Goal: Information Seeking & Learning: Learn about a topic

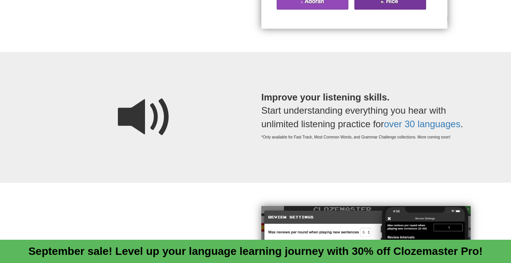
scroll to position [648, 0]
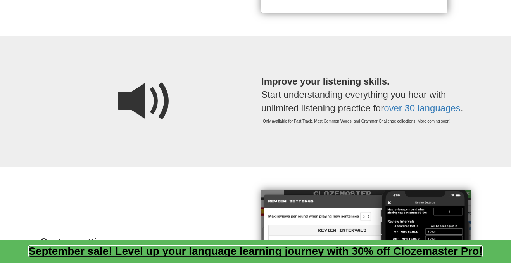
click at [202, 252] on link "September sale! Level up your language learning journey with 30% off Clozemaste…" at bounding box center [255, 251] width 454 height 12
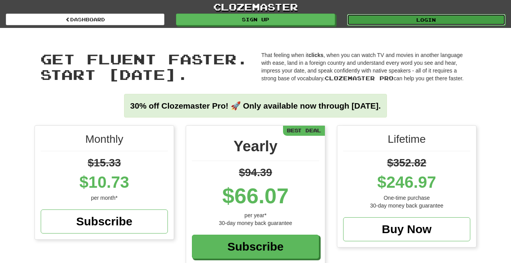
click at [394, 17] on link "Login" at bounding box center [426, 20] width 159 height 12
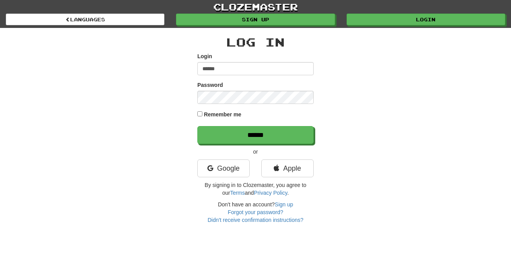
type input "******"
click at [197, 126] on input "******" at bounding box center [255, 135] width 116 height 18
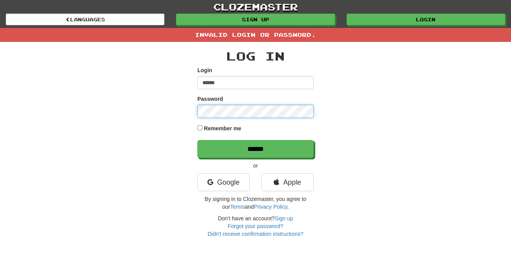
click at [197, 140] on input "******" at bounding box center [255, 149] width 116 height 18
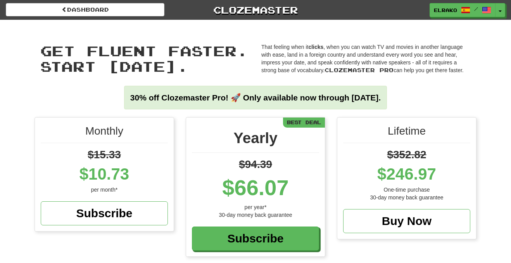
click at [361, 66] on p "That feeling when it clicks , when you can watch TV and movies in another langu…" at bounding box center [365, 58] width 209 height 31
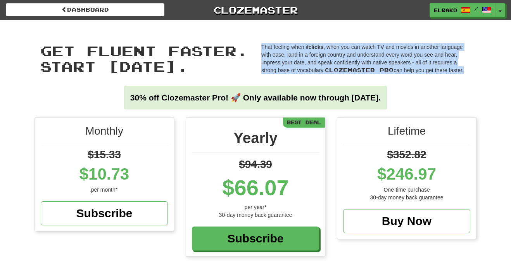
click at [334, 56] on p "That feeling when it clicks , when you can watch TV and movies in another langu…" at bounding box center [365, 58] width 209 height 31
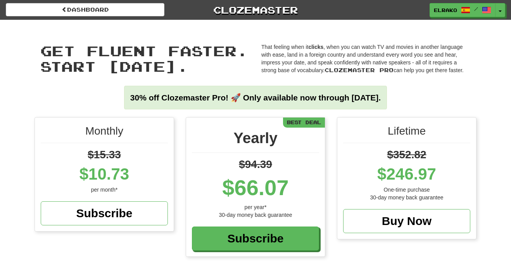
click at [334, 56] on p "That feeling when it clicks , when you can watch TV and movies in another langu…" at bounding box center [365, 58] width 209 height 31
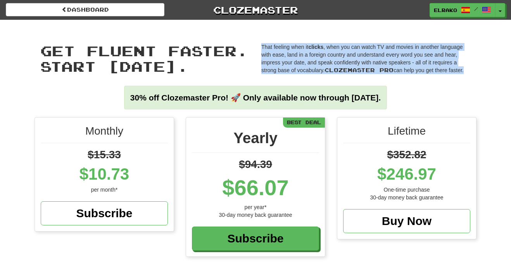
click at [412, 64] on p "That feeling when it clicks , when you can watch TV and movies in another langu…" at bounding box center [365, 58] width 209 height 31
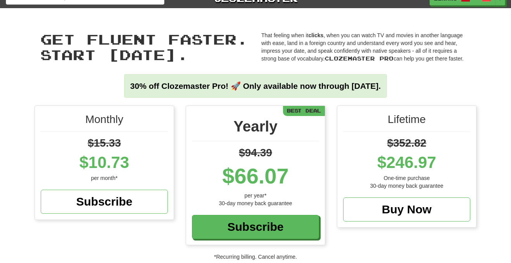
scroll to position [12, 0]
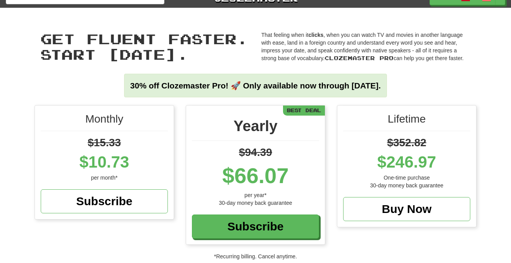
click at [342, 79] on div "30% off Clozemaster Pro! 🚀 Only available now through [DATE]." at bounding box center [255, 86] width 263 height 24
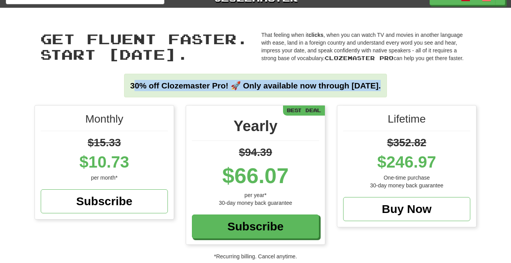
click at [342, 79] on div "30% off Clozemaster Pro! 🚀 Only available now through Sunday September 21." at bounding box center [255, 86] width 263 height 24
click at [327, 85] on strong "30% off Clozemaster Pro! 🚀 Only available now through Sunday September 21." at bounding box center [255, 85] width 250 height 9
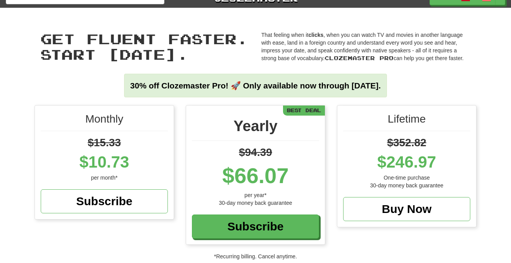
click at [327, 85] on strong "30% off Clozemaster Pro! 🚀 Only available now through Sunday September 21." at bounding box center [255, 85] width 250 height 9
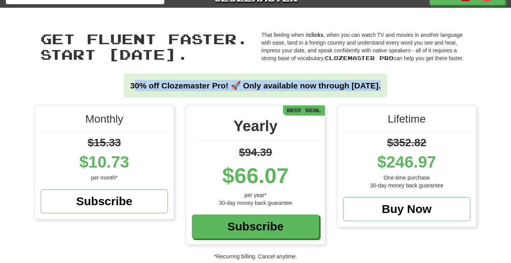
click at [363, 84] on strong "30% off Clozemaster Pro! 🚀 Only available now through Sunday September 21." at bounding box center [255, 85] width 250 height 9
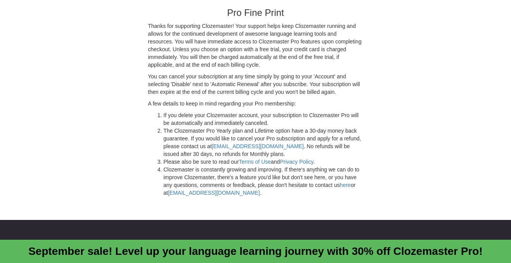
scroll to position [2030, 0]
click at [236, 120] on li "If you delete your Clozemaster account, your subscription to Clozemaster Pro wi…" at bounding box center [264, 119] width 200 height 16
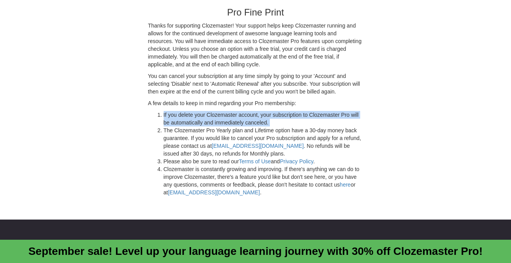
click at [248, 126] on li "The Clozemaster Pro Yearly plan and Lifetime option have a 30-day money back gu…" at bounding box center [264, 141] width 200 height 31
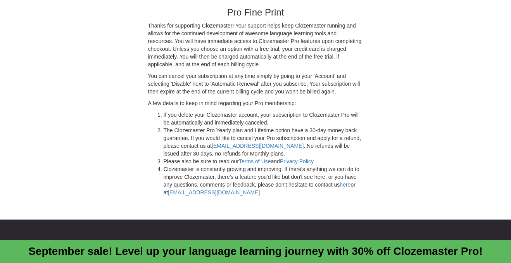
click at [248, 126] on li "The Clozemaster Pro Yearly plan and Lifetime option have a 30-day money back gu…" at bounding box center [264, 141] width 200 height 31
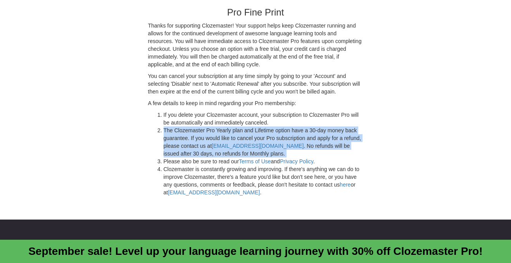
click at [264, 118] on li "If you delete your Clozemaster account, your subscription to Clozemaster Pro wi…" at bounding box center [264, 119] width 200 height 16
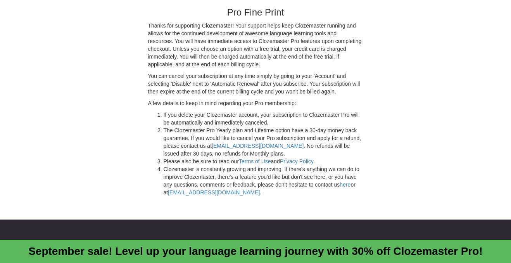
click at [264, 118] on li "If you delete your Clozemaster account, your subscription to Clozemaster Pro wi…" at bounding box center [264, 119] width 200 height 16
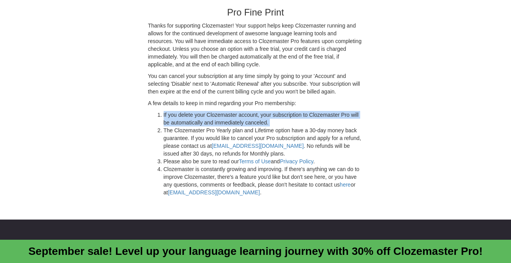
click at [216, 121] on li "If you delete your Clozemaster account, your subscription to Clozemaster Pro wi…" at bounding box center [264, 119] width 200 height 16
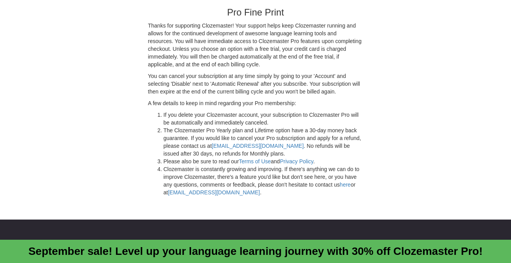
click at [216, 121] on li "If you delete your Clozemaster account, your subscription to Clozemaster Pro wi…" at bounding box center [264, 119] width 200 height 16
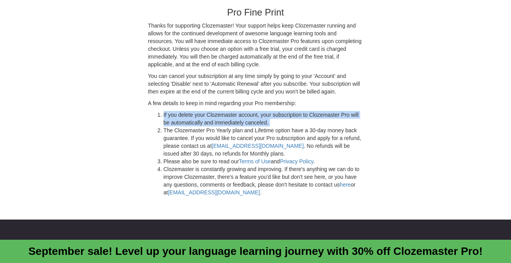
click at [216, 133] on li "The Clozemaster Pro Yearly plan and Lifetime option have a 30-day money back gu…" at bounding box center [264, 141] width 200 height 31
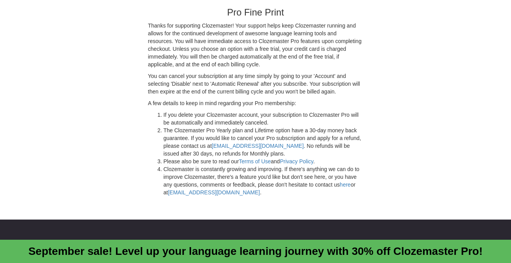
click at [216, 133] on li "The Clozemaster Pro Yearly plan and Lifetime option have a 30-day money back gu…" at bounding box center [264, 141] width 200 height 31
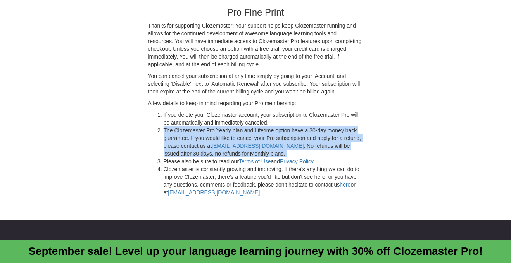
click at [273, 128] on li "The Clozemaster Pro Yearly plan and Lifetime option have a 30-day money back gu…" at bounding box center [264, 141] width 200 height 31
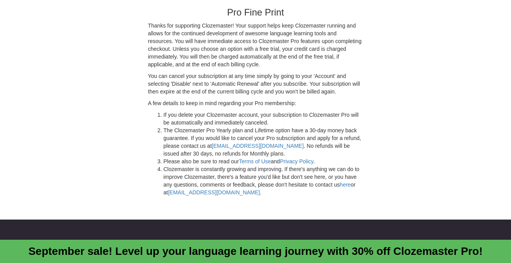
click at [273, 128] on li "The Clozemaster Pro Yearly plan and Lifetime option have a 30-day money back gu…" at bounding box center [264, 141] width 200 height 31
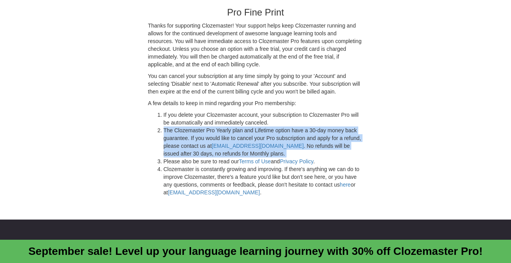
click at [274, 131] on li "The Clozemaster Pro Yearly plan and Lifetime option have a 30-day money back gu…" at bounding box center [264, 141] width 200 height 31
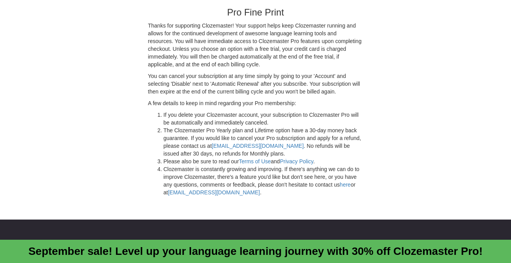
click at [274, 131] on li "The Clozemaster Pro Yearly plan and Lifetime option have a 30-day money back gu…" at bounding box center [264, 141] width 200 height 31
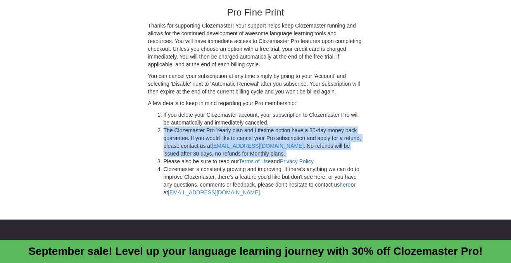
click at [252, 133] on li "The Clozemaster Pro Yearly plan and Lifetime option have a 30-day money back gu…" at bounding box center [264, 141] width 200 height 31
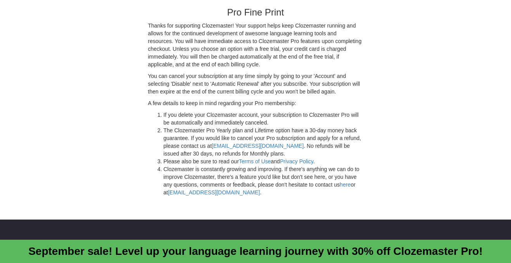
click at [252, 133] on li "The Clozemaster Pro Yearly plan and Lifetime option have a 30-day money back gu…" at bounding box center [264, 141] width 200 height 31
click at [229, 163] on li "Please also be sure to read our Terms of Use and Privacy Policy ." at bounding box center [264, 161] width 200 height 8
click at [199, 163] on li "Please also be sure to read our Terms of Use and Privacy Policy ." at bounding box center [264, 161] width 200 height 8
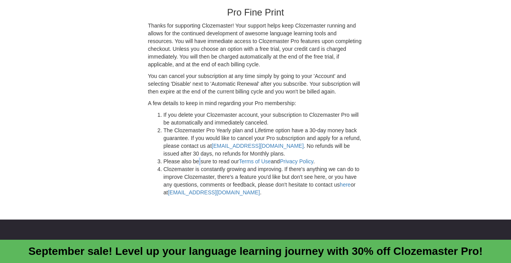
click at [208, 162] on li "Please also be sure to read our Terms of Use and Privacy Policy ." at bounding box center [264, 161] width 200 height 8
click at [196, 166] on li "Clozemaster is constantly growing and improving. If there's anything we can do …" at bounding box center [264, 180] width 200 height 31
click at [218, 169] on li "Clozemaster is constantly growing and improving. If there's anything we can do …" at bounding box center [264, 180] width 200 height 31
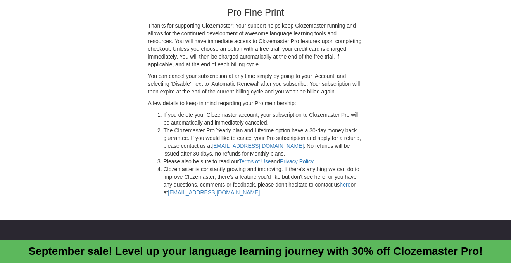
click at [218, 169] on li "Clozemaster is constantly growing and improving. If there's anything we can do …" at bounding box center [264, 180] width 200 height 31
click at [210, 177] on li "Clozemaster is constantly growing and improving. If there's anything we can do …" at bounding box center [264, 180] width 200 height 31
click at [211, 170] on li "Clozemaster is constantly growing and improving. If there's anything we can do …" at bounding box center [264, 180] width 200 height 31
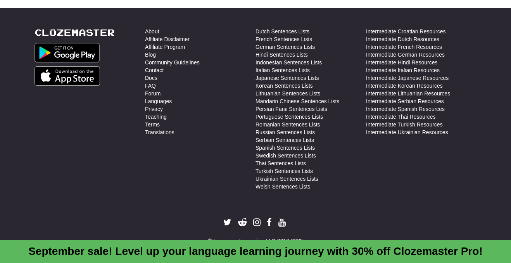
scroll to position [2242, 0]
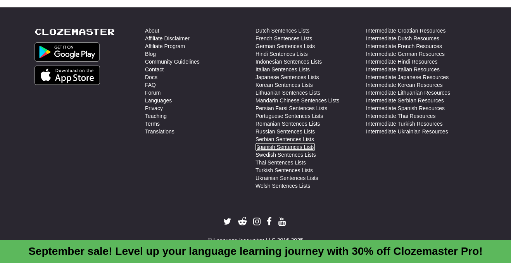
click at [293, 148] on link "Spanish Sentences Lists" at bounding box center [284, 147] width 59 height 8
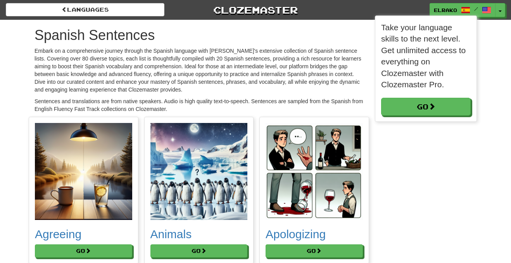
scroll to position [4, 4]
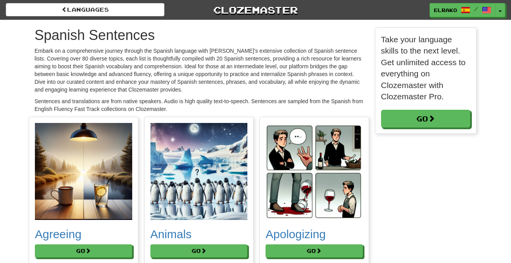
click at [190, 65] on p "Embark on a comprehensive journey through the Spanish language with Clozemaster…" at bounding box center [198, 70] width 329 height 47
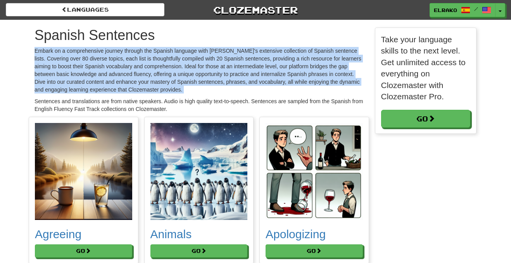
click at [157, 79] on p "Embark on a comprehensive journey through the Spanish language with Clozemaster…" at bounding box center [198, 70] width 329 height 47
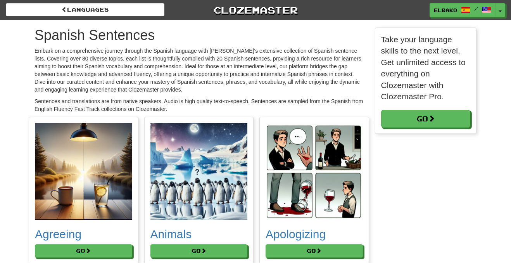
click at [157, 79] on p "Embark on a comprehensive journey through the Spanish language with Clozemaster…" at bounding box center [198, 70] width 329 height 47
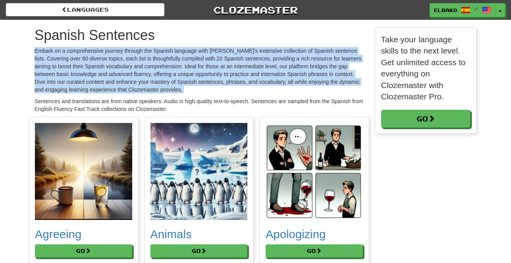
click at [198, 76] on p "Embark on a comprehensive journey through the Spanish language with Clozemaster…" at bounding box center [198, 70] width 329 height 47
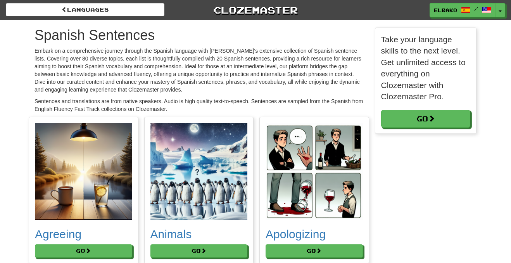
click at [198, 76] on p "Embark on a comprehensive journey through the Spanish language with Clozemaster…" at bounding box center [198, 70] width 329 height 47
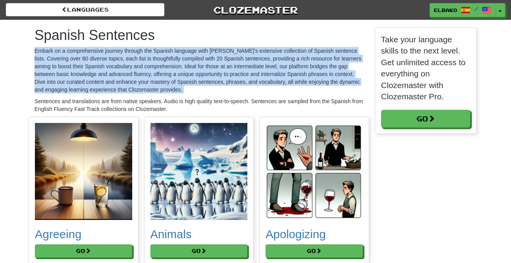
click at [224, 74] on p "Embark on a comprehensive journey through the Spanish language with Clozemaster…" at bounding box center [198, 70] width 329 height 47
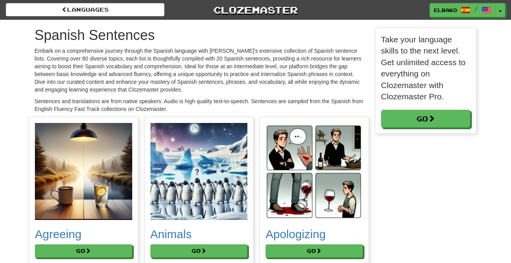
click at [224, 74] on p "Embark on a comprehensive journey through the Spanish language with Clozemaster…" at bounding box center [198, 70] width 329 height 47
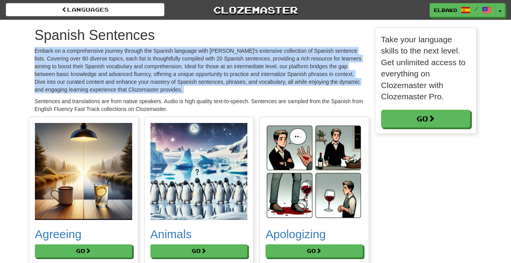
click at [239, 80] on p "Embark on a comprehensive journey through the Spanish language with Clozemaster…" at bounding box center [198, 70] width 329 height 47
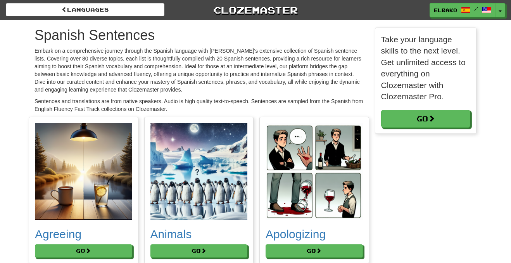
click at [239, 80] on p "Embark on a comprehensive journey through the Spanish language with Clozemaster…" at bounding box center [198, 70] width 329 height 47
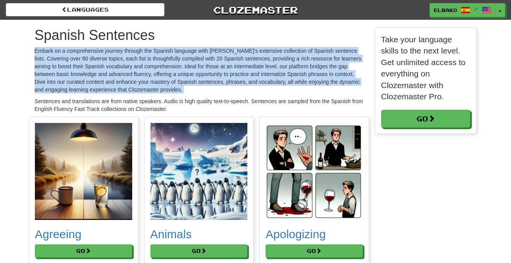
click at [201, 74] on p "Embark on a comprehensive journey through the Spanish language with Clozemaster…" at bounding box center [198, 70] width 329 height 47
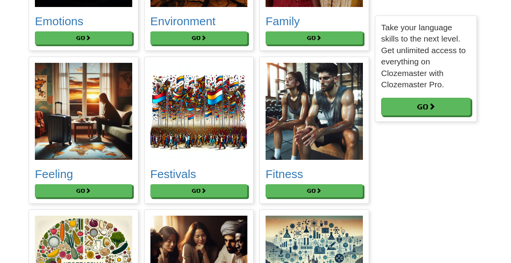
scroll to position [1599, 0]
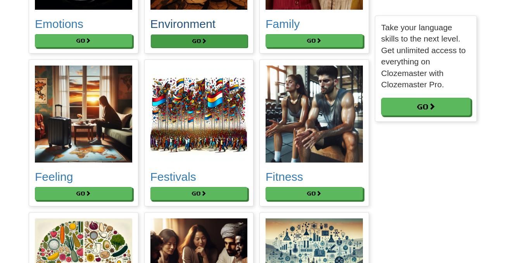
click at [216, 48] on button "Go" at bounding box center [199, 40] width 97 height 13
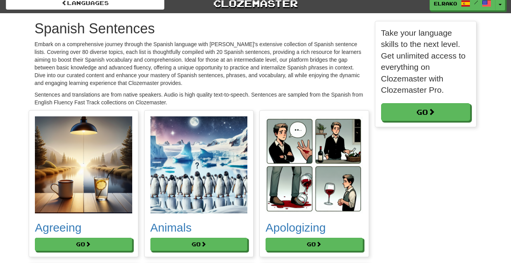
scroll to position [9, 0]
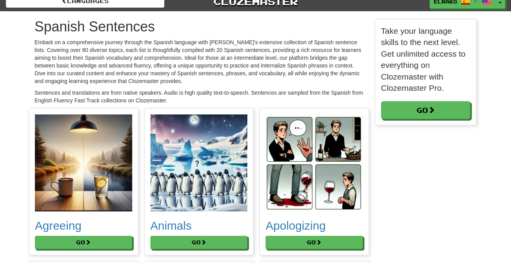
click at [243, 70] on p "Embark on a comprehensive journey through the Spanish language with Clozemaster…" at bounding box center [198, 61] width 329 height 47
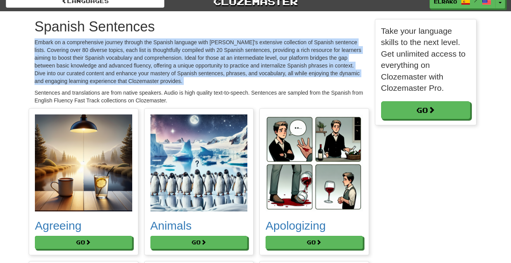
click at [227, 80] on p "Embark on a comprehensive journey through the Spanish language with Clozemaster…" at bounding box center [198, 61] width 329 height 47
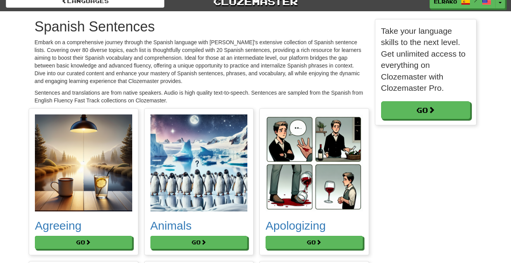
click at [227, 80] on p "Embark on a comprehensive journey through the Spanish language with Clozemaster…" at bounding box center [198, 61] width 329 height 47
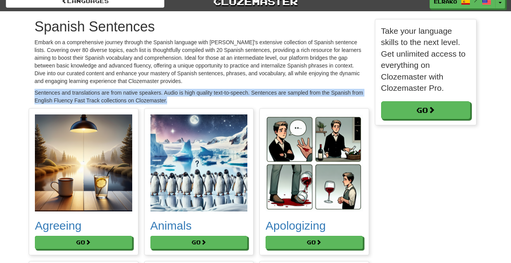
click at [216, 66] on p "Embark on a comprehensive journey through the Spanish language with Clozemaster…" at bounding box center [198, 61] width 329 height 47
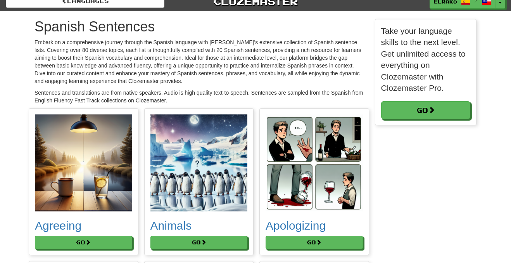
click at [216, 66] on p "Embark on a comprehensive journey through the Spanish language with Clozemaster…" at bounding box center [198, 61] width 329 height 47
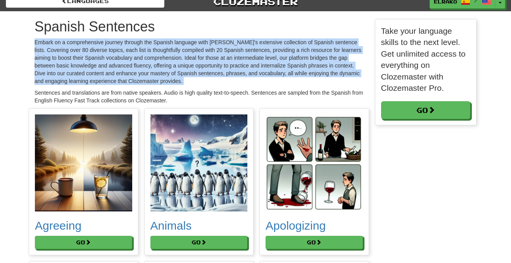
click at [246, 67] on p "Embark on a comprehensive journey through the Spanish language with Clozemaster…" at bounding box center [198, 61] width 329 height 47
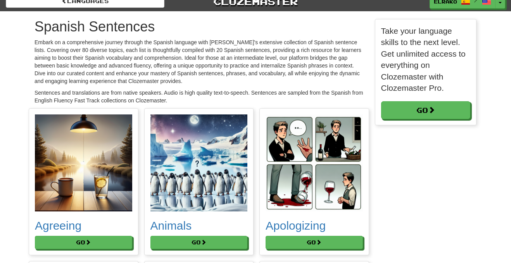
click at [246, 67] on p "Embark on a comprehensive journey through the Spanish language with Clozemaster…" at bounding box center [198, 61] width 329 height 47
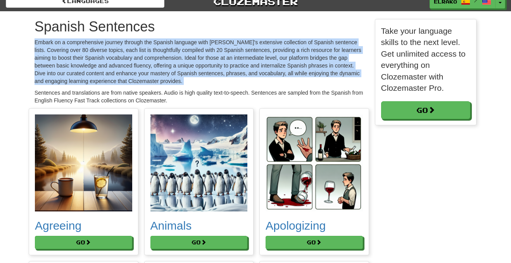
click at [263, 73] on p "Embark on a comprehensive journey through the Spanish language with Clozemaster…" at bounding box center [198, 61] width 329 height 47
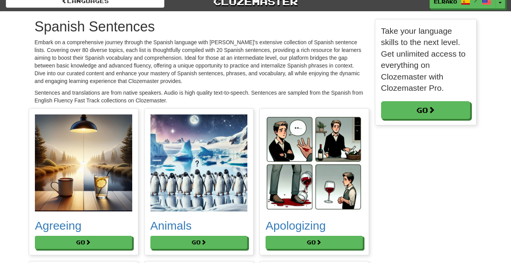
click at [263, 73] on p "Embark on a comprehensive journey through the Spanish language with Clozemaster…" at bounding box center [198, 61] width 329 height 47
click at [214, 76] on p "Embark on a comprehensive journey through the Spanish language with Clozemaster…" at bounding box center [198, 61] width 329 height 47
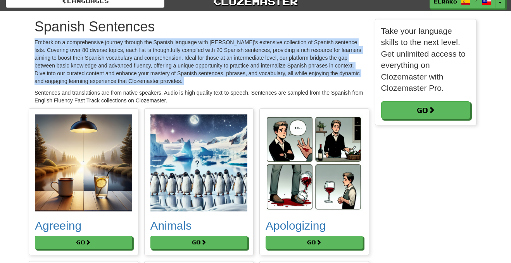
click at [236, 71] on p "Embark on a comprehensive journey through the Spanish language with Clozemaster…" at bounding box center [198, 61] width 329 height 47
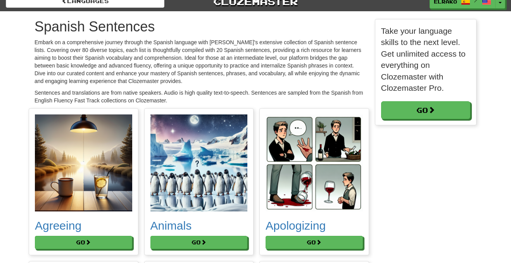
click at [236, 71] on p "Embark on a comprehensive journey through the Spanish language with Clozemaster…" at bounding box center [198, 61] width 329 height 47
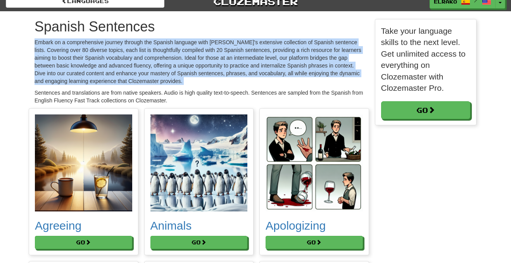
click at [259, 71] on p "Embark on a comprehensive journey through the Spanish language with Clozemaster…" at bounding box center [198, 61] width 329 height 47
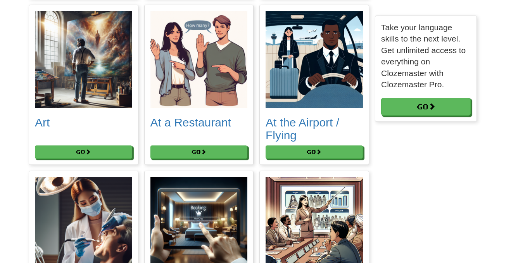
scroll to position [264, 0]
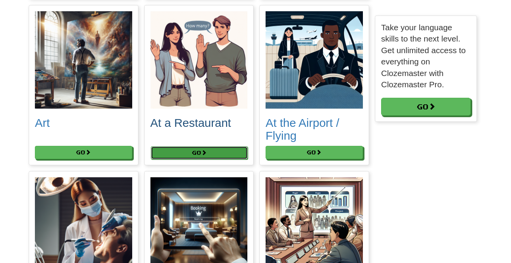
click at [214, 152] on button "Go" at bounding box center [199, 152] width 97 height 13
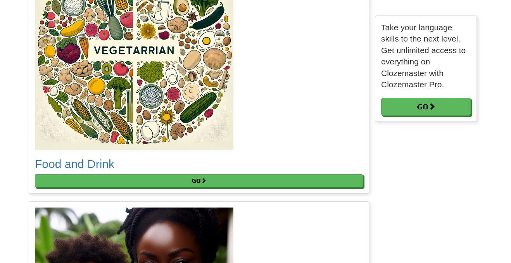
scroll to position [1615, 0]
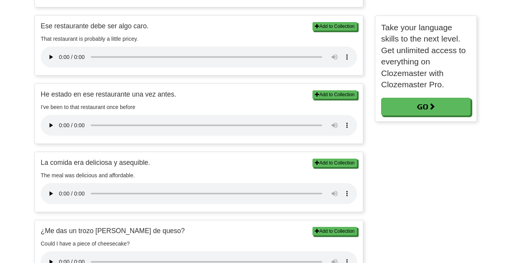
scroll to position [423, 0]
click at [126, 167] on p "La comida era deliciosa y asequible." at bounding box center [199, 162] width 316 height 10
click at [148, 167] on p "La comida era deliciosa y asequible." at bounding box center [199, 162] width 316 height 10
click at [128, 167] on p "La comida era deliciosa y asequible." at bounding box center [199, 162] width 316 height 10
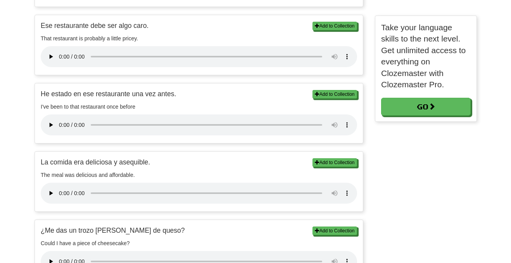
click at [128, 167] on p "La comida era deliciosa y asequible." at bounding box center [199, 162] width 316 height 10
click at [161, 167] on p "La comida era deliciosa y asequible." at bounding box center [199, 162] width 316 height 10
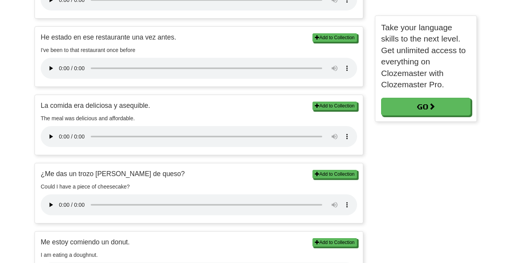
scroll to position [485, 0]
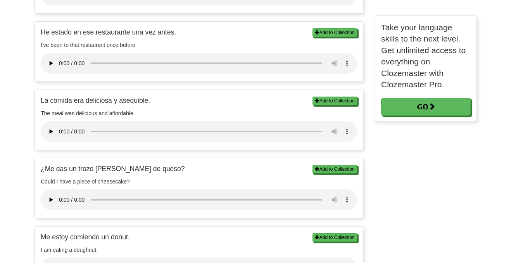
click at [127, 172] on p "¿Me das un trozo [PERSON_NAME] de queso?" at bounding box center [199, 169] width 316 height 10
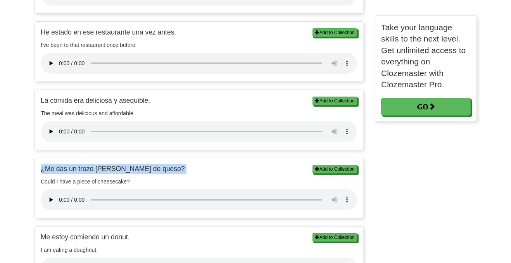
click at [97, 174] on p "¿Me das un trozo [PERSON_NAME] de queso?" at bounding box center [199, 169] width 316 height 10
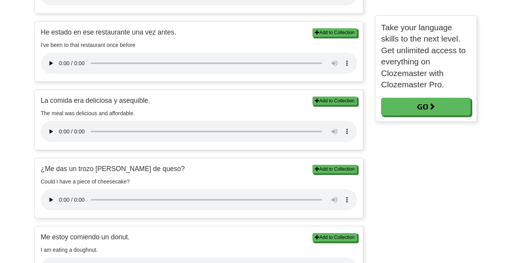
click at [97, 174] on p "¿Me das un trozo [PERSON_NAME] de queso?" at bounding box center [199, 169] width 316 height 10
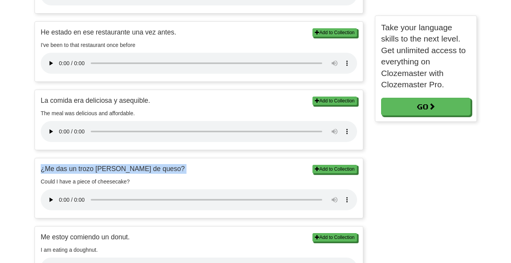
click at [127, 174] on p "¿Me das un trozo [PERSON_NAME] de queso?" at bounding box center [199, 169] width 316 height 10
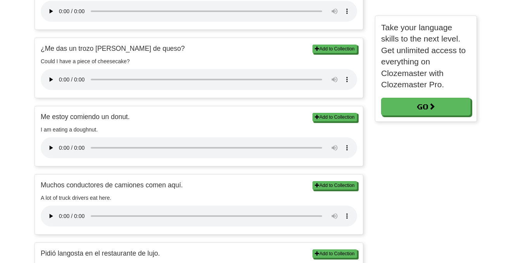
scroll to position [605, 0]
click at [71, 121] on p "Me estoy comiendo un donut." at bounding box center [199, 117] width 316 height 10
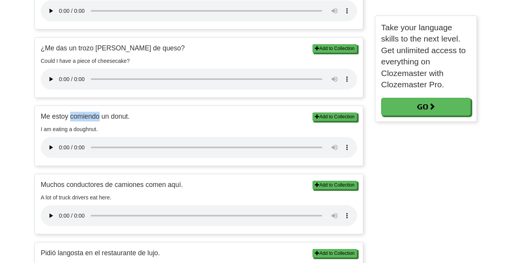
click at [71, 121] on p "Me estoy comiendo un donut." at bounding box center [199, 117] width 316 height 10
click at [50, 121] on p "Me estoy comiendo un donut." at bounding box center [199, 117] width 316 height 10
click at [84, 121] on p "Me estoy comiendo un donut." at bounding box center [199, 117] width 316 height 10
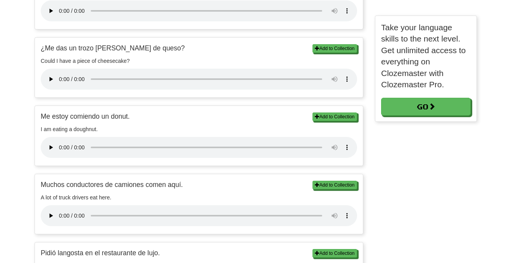
click at [84, 121] on p "Me estoy comiendo un donut." at bounding box center [199, 117] width 316 height 10
click at [53, 121] on p "Me estoy comiendo un donut." at bounding box center [199, 117] width 316 height 10
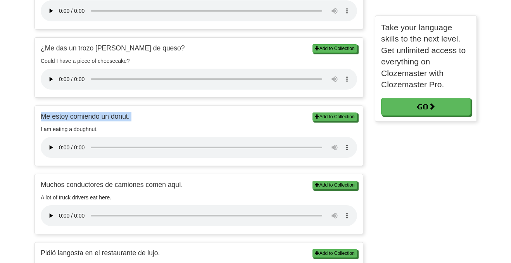
click at [92, 121] on p "Me estoy comiendo un donut." at bounding box center [199, 117] width 316 height 10
click at [119, 121] on p "Me estoy comiendo un donut." at bounding box center [199, 117] width 316 height 10
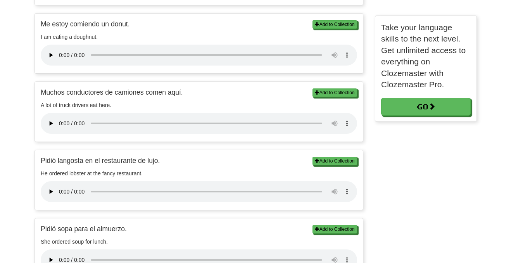
scroll to position [699, 0]
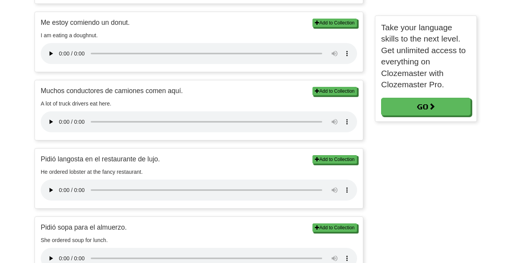
click at [93, 103] on div "Add to Collection Muchos conductores de camiones comen aquí. A lot of truck dri…" at bounding box center [199, 110] width 328 height 60
click at [86, 96] on p "Muchos conductores de camiones comen aquí." at bounding box center [199, 91] width 316 height 10
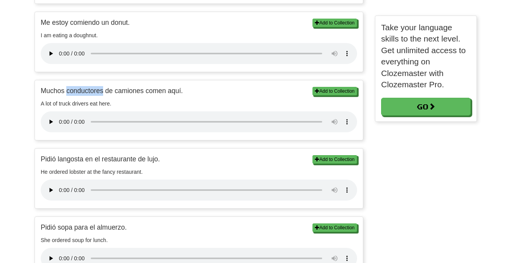
click at [86, 96] on p "Muchos conductores de camiones comen aquí." at bounding box center [199, 91] width 316 height 10
click at [87, 105] on div "Add to Collection Muchos conductores de camiones comen aquí. A lot of truck dri…" at bounding box center [199, 110] width 328 height 60
click at [61, 162] on p "Pidió langosta en el restaurante de lujo." at bounding box center [199, 159] width 316 height 10
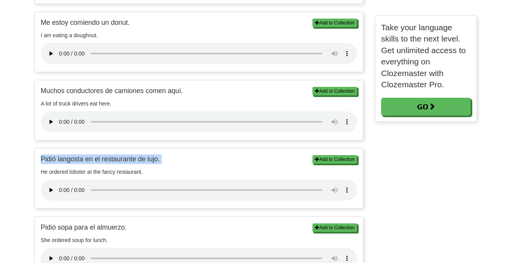
click at [96, 173] on div "Add to Collection Pidió langosta en el restaurante de lujo. He ordered lobster …" at bounding box center [199, 178] width 328 height 60
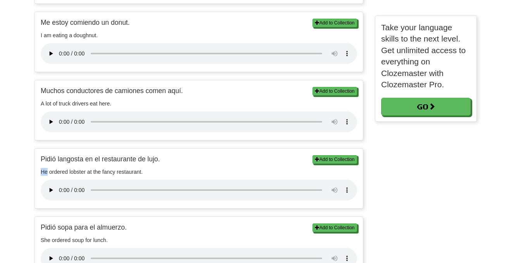
click at [96, 173] on div "Add to Collection Pidió langosta en el restaurante de lujo. He ordered lobster …" at bounding box center [199, 178] width 328 height 60
click at [77, 164] on p "Pidió langosta en el restaurante de lujo." at bounding box center [199, 159] width 316 height 10
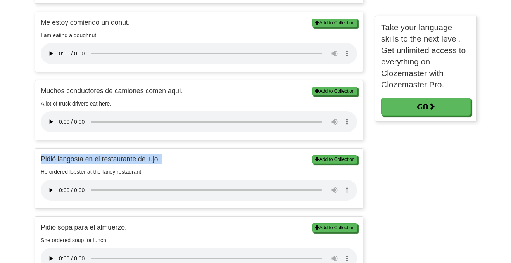
click at [129, 172] on div "Add to Collection Pidió langosta en el restaurante de lujo. He ordered lobster …" at bounding box center [199, 178] width 328 height 60
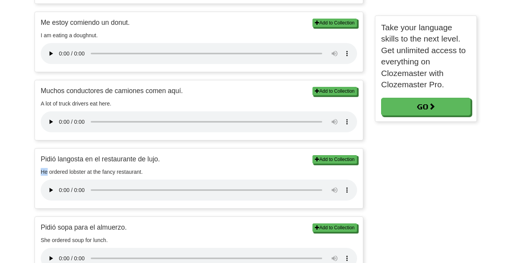
click at [129, 172] on div "Add to Collection Pidió langosta en el restaurante de lujo. He ordered lobster …" at bounding box center [199, 178] width 328 height 60
click at [140, 164] on p "Pidió langosta en el restaurante de lujo." at bounding box center [199, 159] width 316 height 10
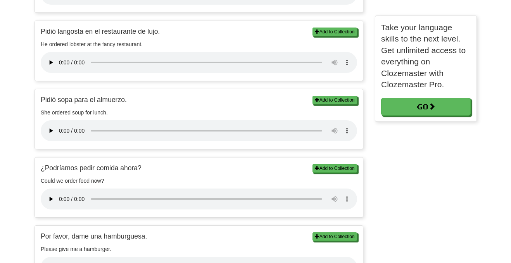
scroll to position [828, 0]
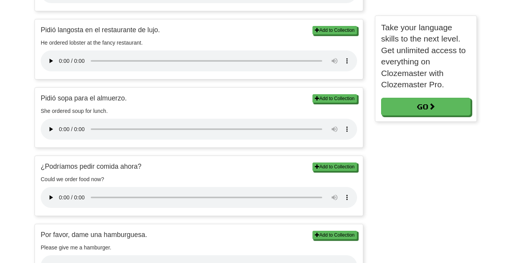
click at [69, 115] on p "She ordered soup for lunch." at bounding box center [199, 111] width 316 height 8
click at [69, 103] on p "Pidió sopa para el almuerzo." at bounding box center [199, 98] width 316 height 10
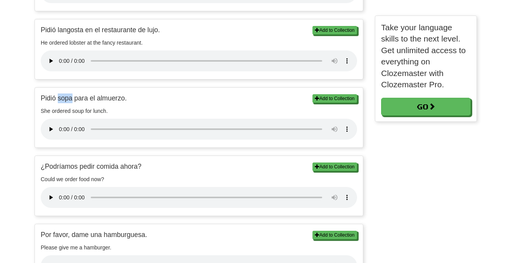
click at [69, 103] on p "Pidió sopa para el almuerzo." at bounding box center [199, 98] width 316 height 10
click at [97, 103] on p "Pidió sopa para el almuerzo." at bounding box center [199, 98] width 316 height 10
click at [98, 125] on div "Add to Collection Pidió sopa para el almuerzo. She ordered soup for lunch. Add …" at bounding box center [199, 118] width 328 height 60
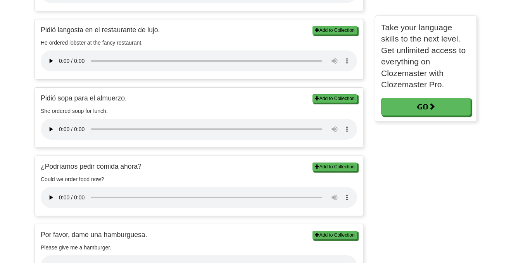
click at [101, 103] on p "Pidió sopa para el almuerzo." at bounding box center [199, 98] width 316 height 10
click at [94, 115] on p "She ordered soup for lunch." at bounding box center [199, 111] width 316 height 8
click at [82, 171] on p "¿Podríamos pedir comida ahora?" at bounding box center [199, 167] width 316 height 10
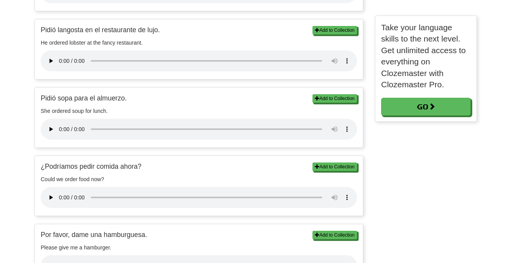
click at [82, 171] on p "¿Podríamos pedir comida ahora?" at bounding box center [199, 167] width 316 height 10
click at [105, 171] on p "¿Podríamos pedir comida ahora?" at bounding box center [199, 167] width 316 height 10
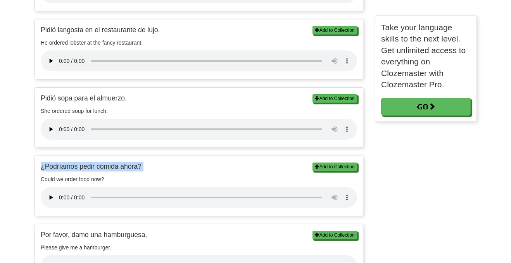
click at [138, 171] on p "¿Podríamos pedir comida ahora?" at bounding box center [199, 167] width 316 height 10
click at [106, 171] on p "¿Podríamos pedir comida ahora?" at bounding box center [199, 167] width 316 height 10
click at [63, 171] on p "¿Podríamos pedir comida ahora?" at bounding box center [199, 167] width 316 height 10
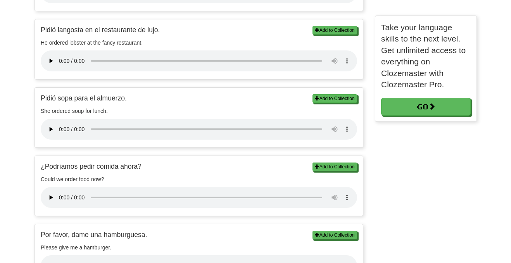
click at [63, 171] on p "¿Podríamos pedir comida ahora?" at bounding box center [199, 167] width 316 height 10
click at [113, 171] on p "¿Podríamos pedir comida ahora?" at bounding box center [199, 167] width 316 height 10
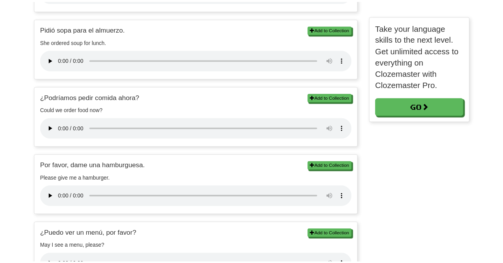
scroll to position [899, 0]
